Goal: Task Accomplishment & Management: Use online tool/utility

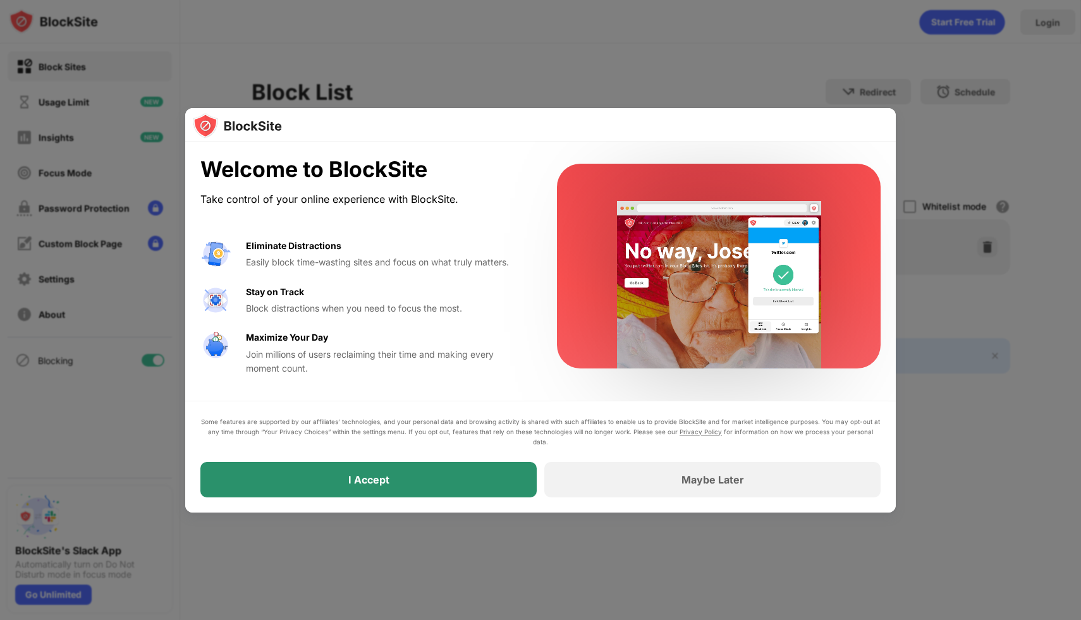
click at [459, 465] on div "I Accept" at bounding box center [368, 479] width 336 height 35
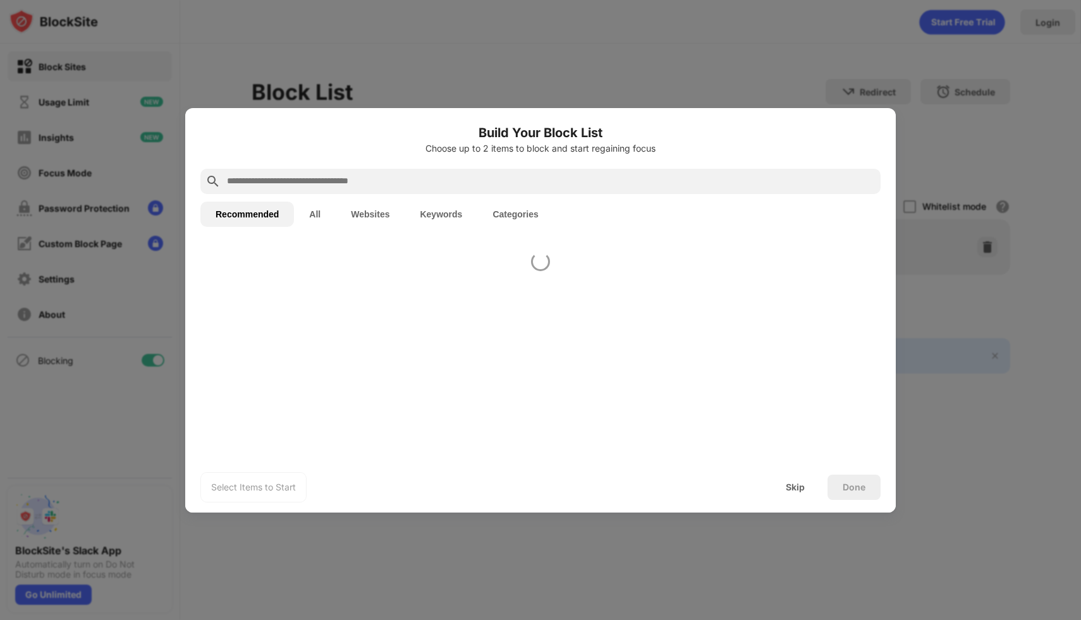
click at [460, 476] on div "Select Items to Start Skip Done" at bounding box center [540, 487] width 711 height 51
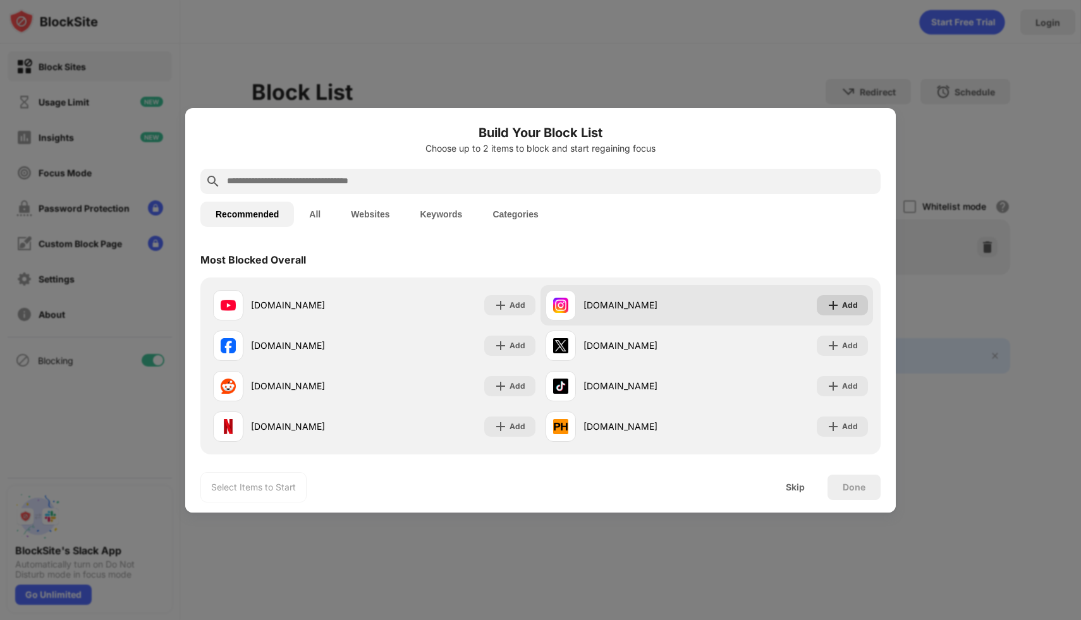
click at [853, 299] on div "Add" at bounding box center [850, 305] width 16 height 13
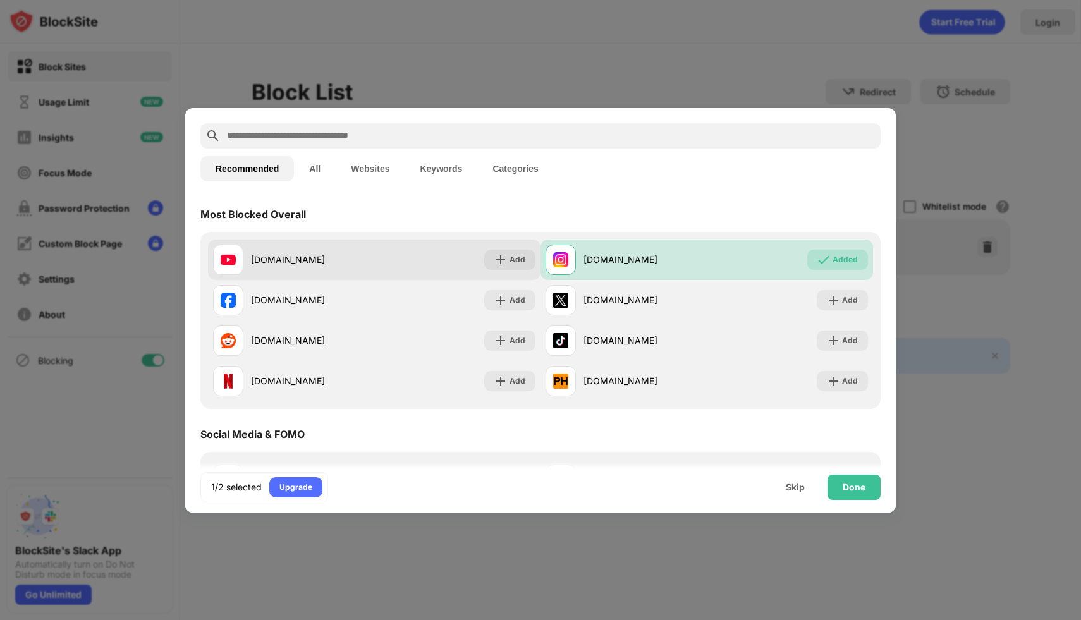
scroll to position [47, 0]
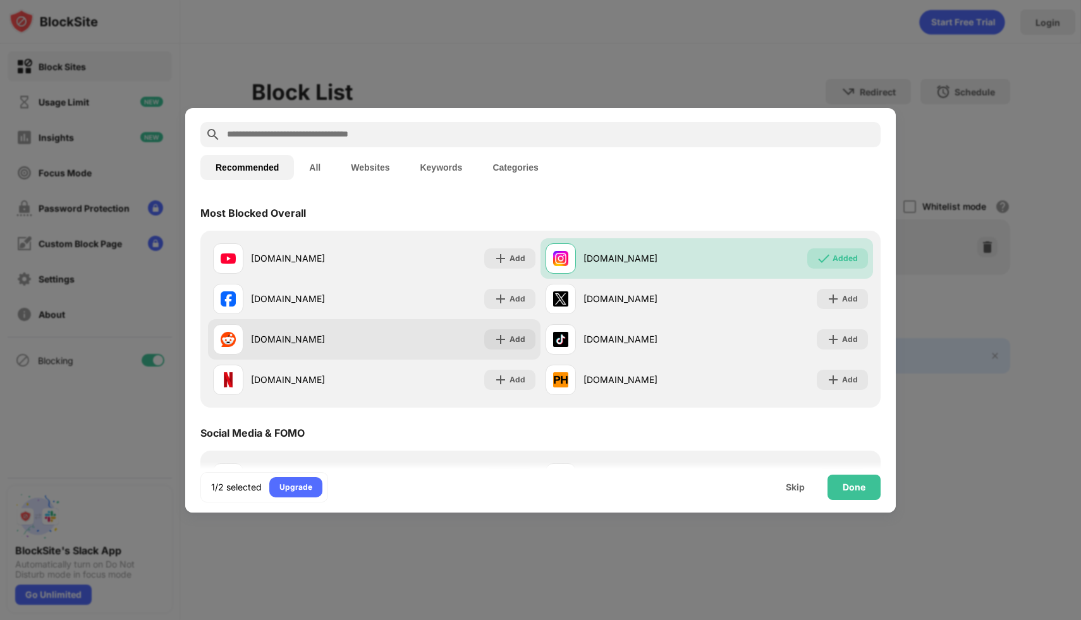
click at [513, 327] on div "[DOMAIN_NAME] Add" at bounding box center [374, 339] width 333 height 40
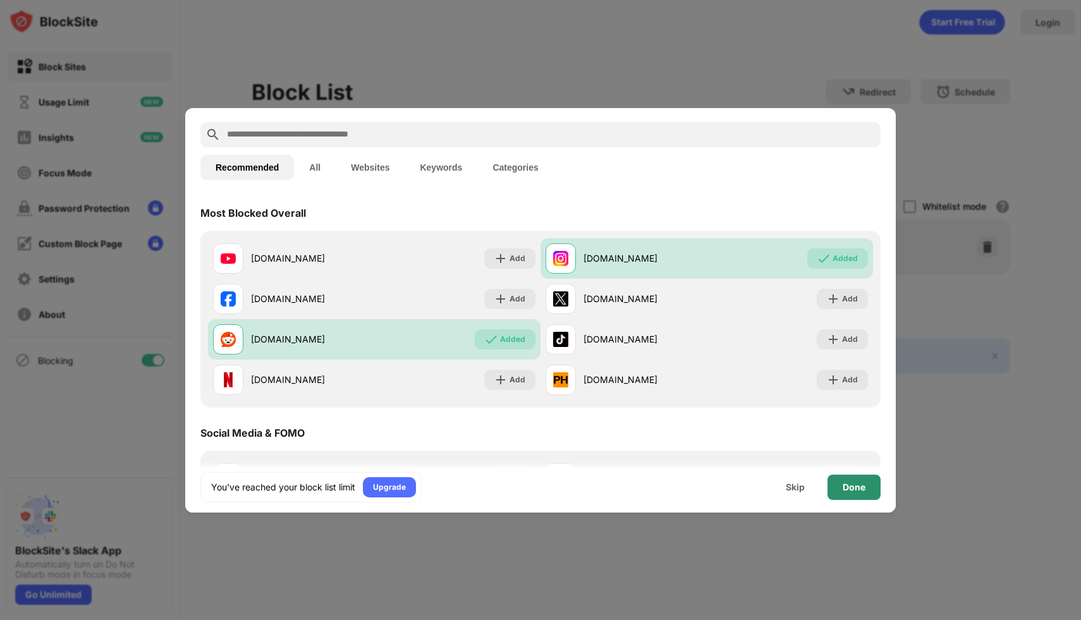
click at [845, 480] on div "Done" at bounding box center [854, 487] width 53 height 25
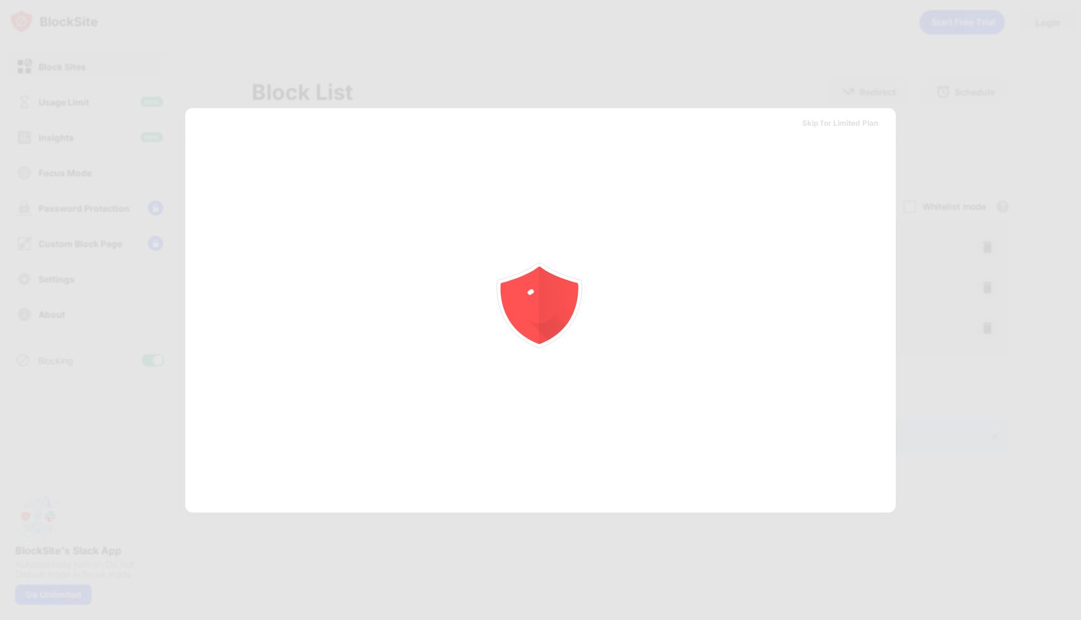
scroll to position [0, 0]
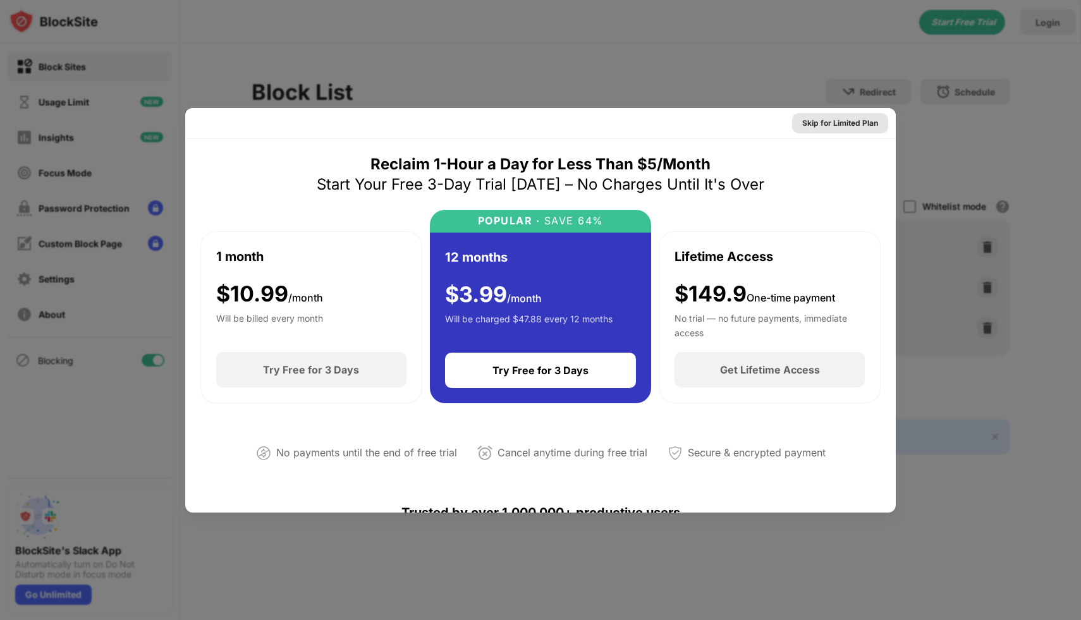
click at [856, 121] on div "Skip for Limited Plan" at bounding box center [840, 123] width 76 height 13
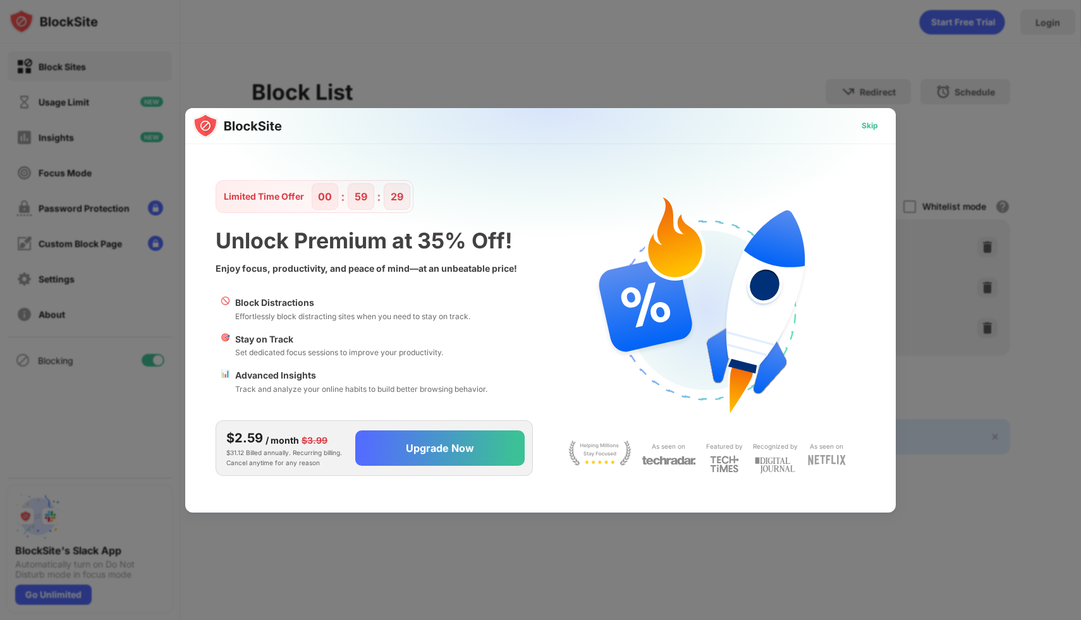
click at [876, 123] on div "Skip" at bounding box center [870, 126] width 16 height 13
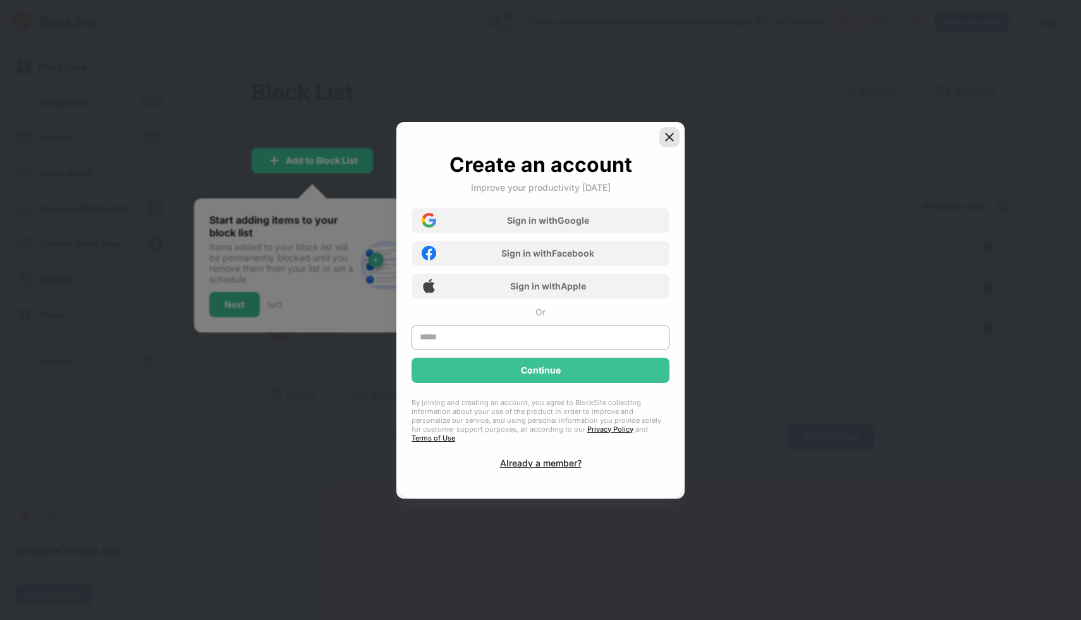
click at [668, 143] on img at bounding box center [669, 137] width 13 height 13
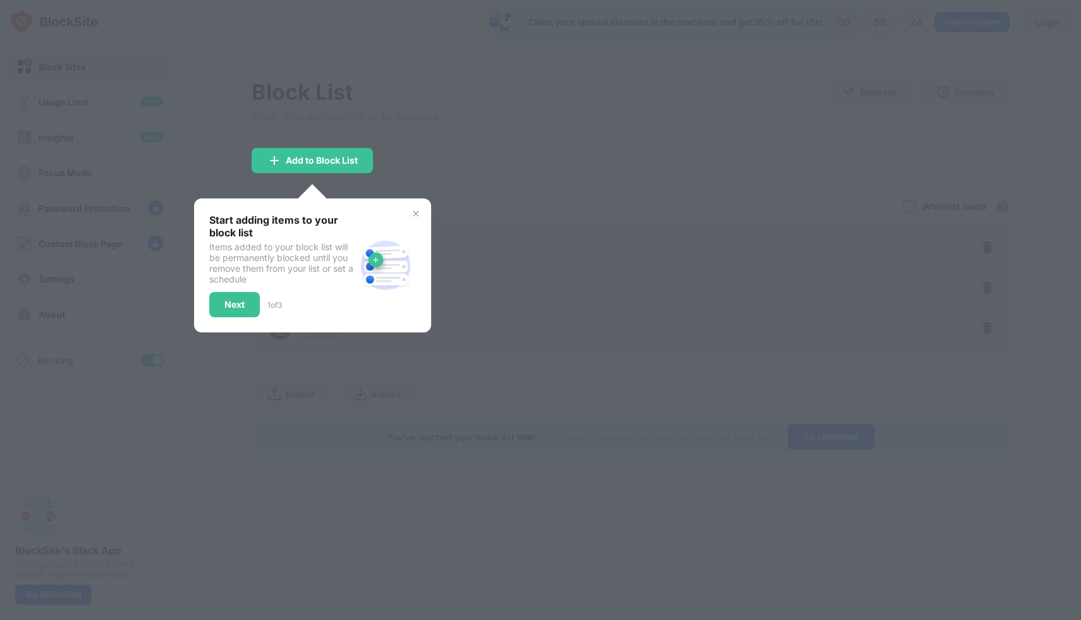
click at [252, 307] on div "Next" at bounding box center [234, 304] width 51 height 25
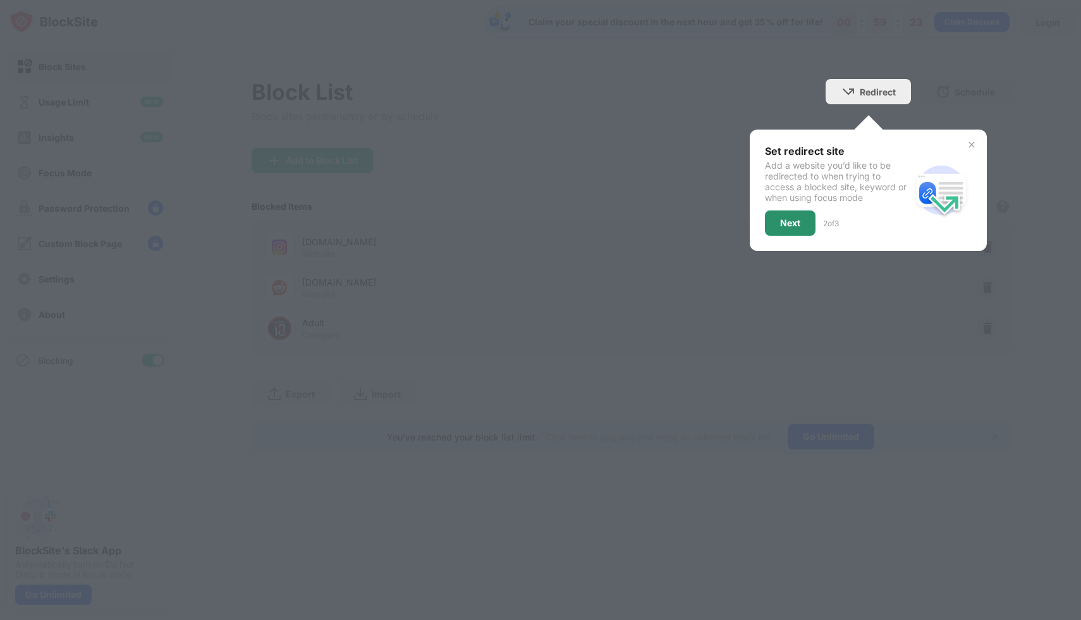
click at [776, 224] on div "Next" at bounding box center [790, 223] width 51 height 25
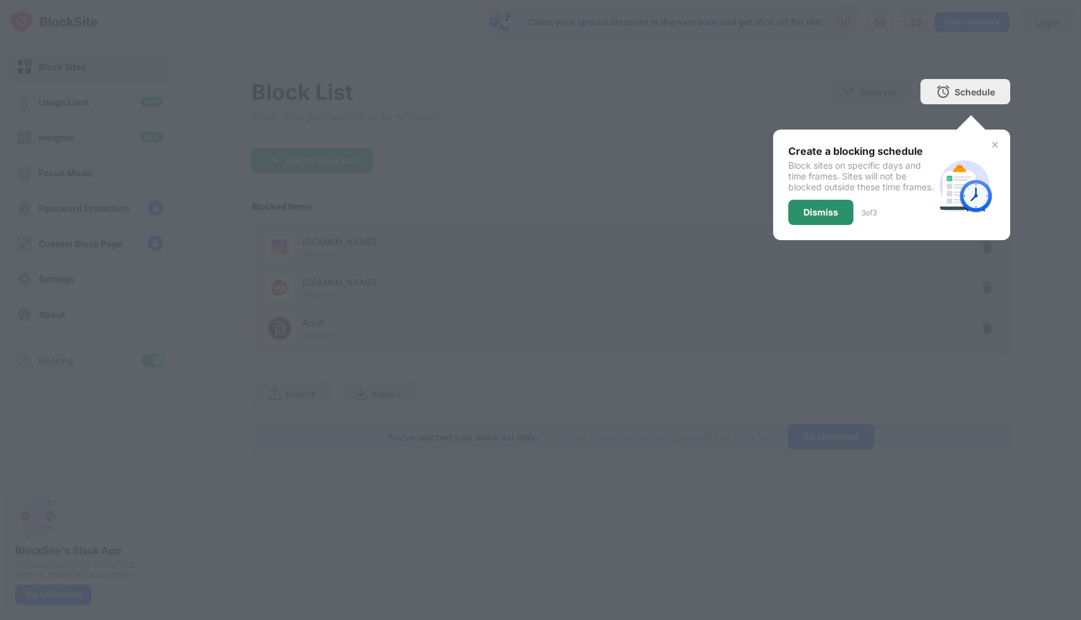
click at [830, 225] on div "Dismiss" at bounding box center [821, 212] width 65 height 25
